Goal: Information Seeking & Learning: Learn about a topic

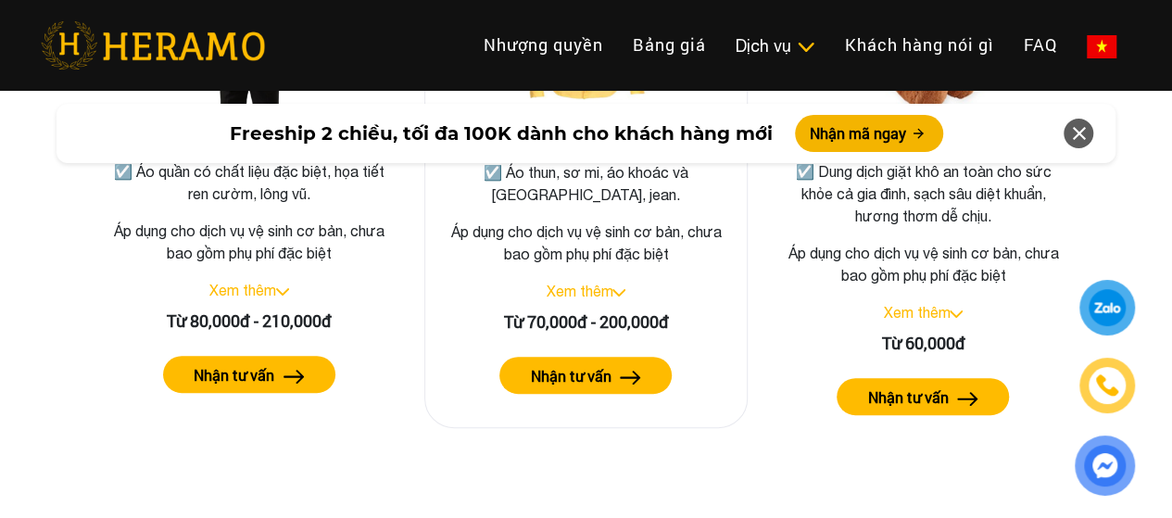
scroll to position [3612, 0]
click at [612, 283] on link "Xem thêm" at bounding box center [579, 291] width 67 height 17
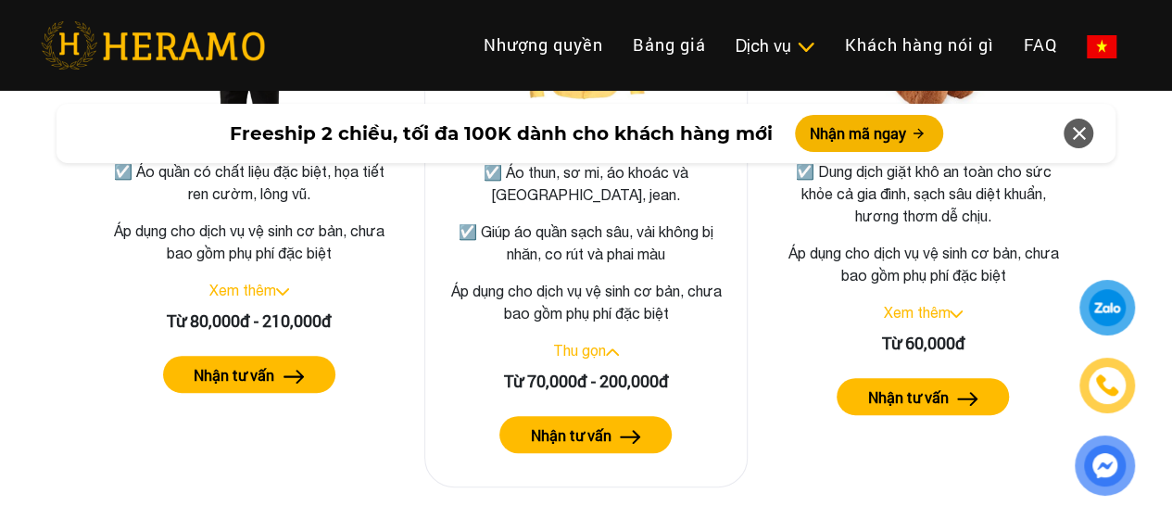
click at [613, 280] on p "Áp dụng cho dịch vụ vệ sinh cơ bản, chưa bao gồm phụ phí đặc biệt" at bounding box center [586, 302] width 293 height 44
click at [589, 342] on link "Thu gọn" at bounding box center [579, 350] width 53 height 17
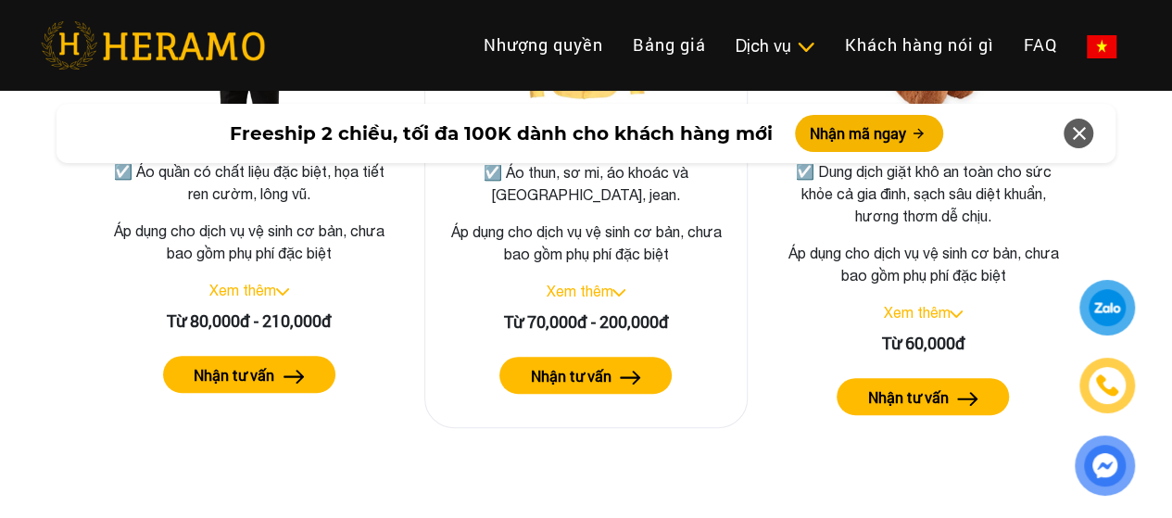
click at [596, 365] on label "Nhận tư vấn" at bounding box center [570, 376] width 81 height 22
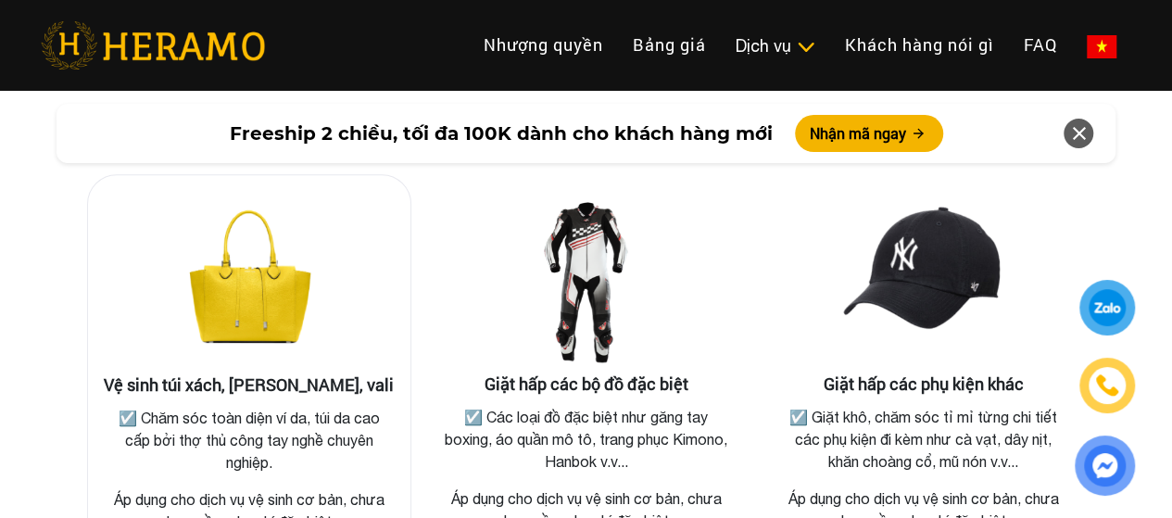
scroll to position [3983, 0]
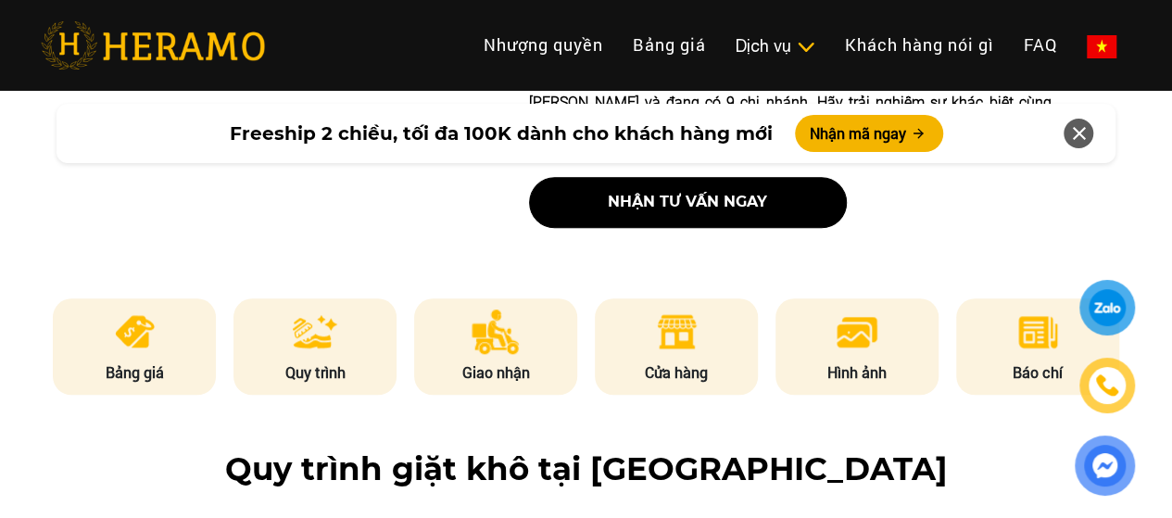
scroll to position [926, 0]
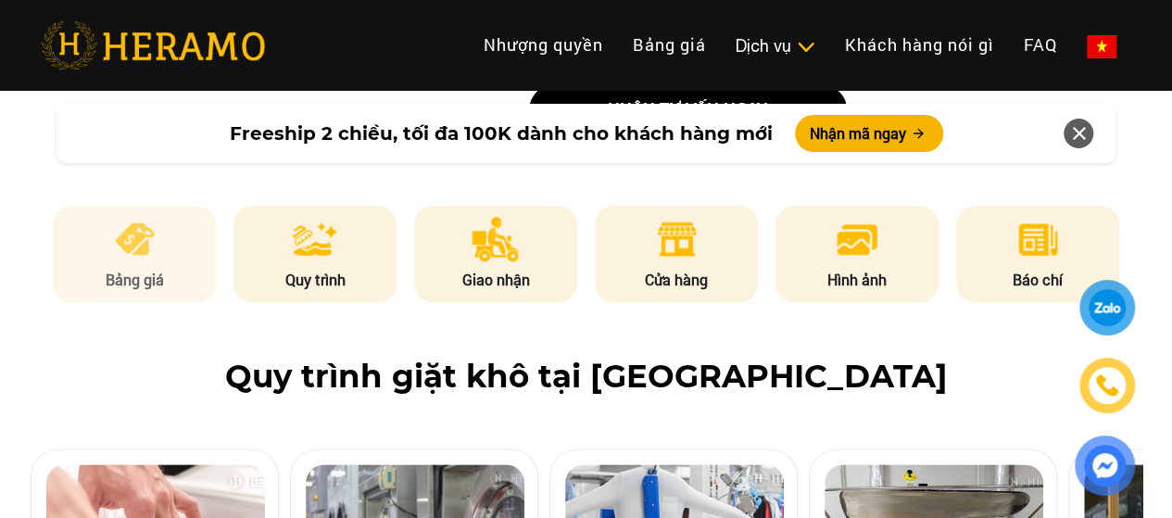
click at [176, 222] on li "Bảng giá" at bounding box center [134, 254] width 163 height 96
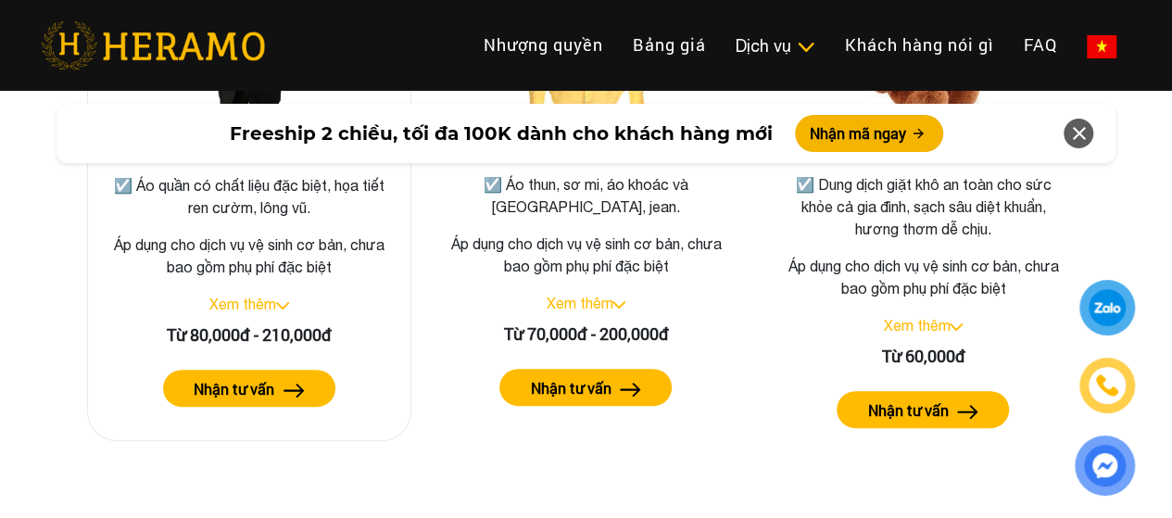
scroll to position [3600, 0]
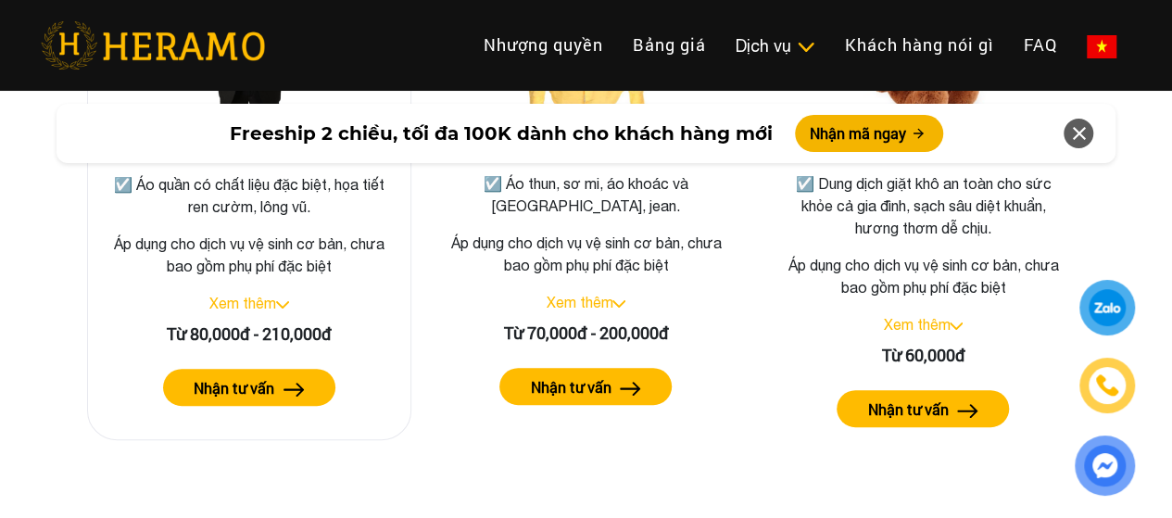
click at [242, 295] on link "Xem thêm" at bounding box center [242, 303] width 67 height 17
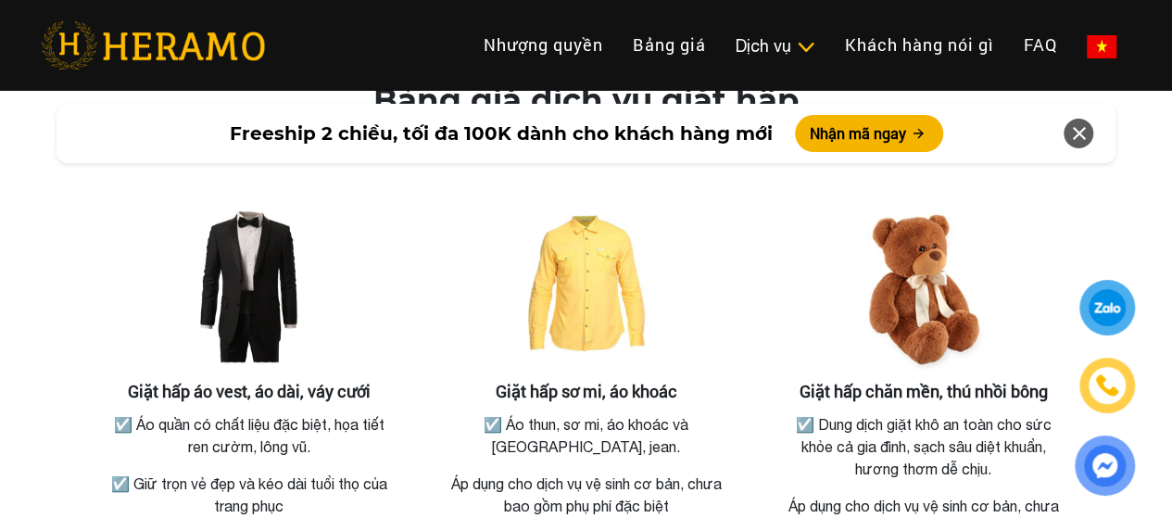
scroll to position [3322, 0]
